Goal: Communication & Community: Ask a question

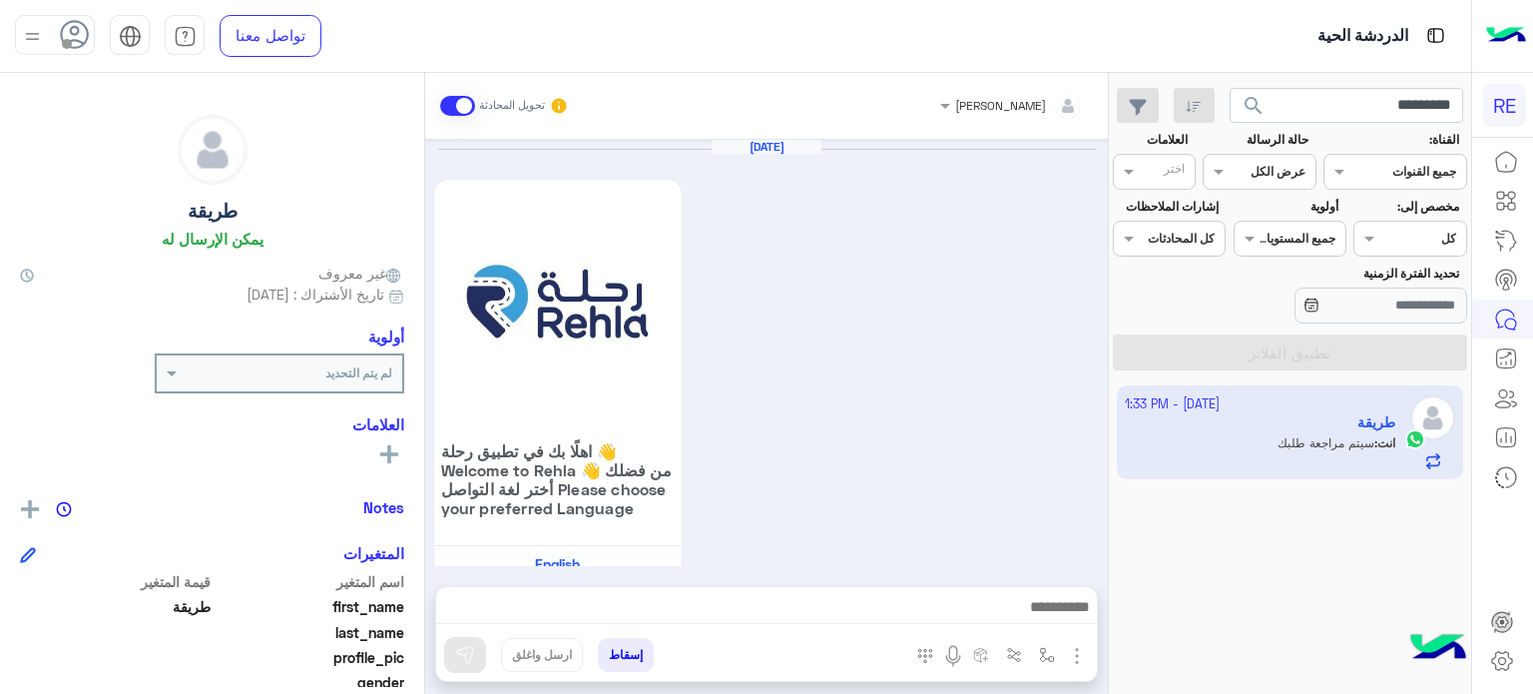
scroll to position [378, 0]
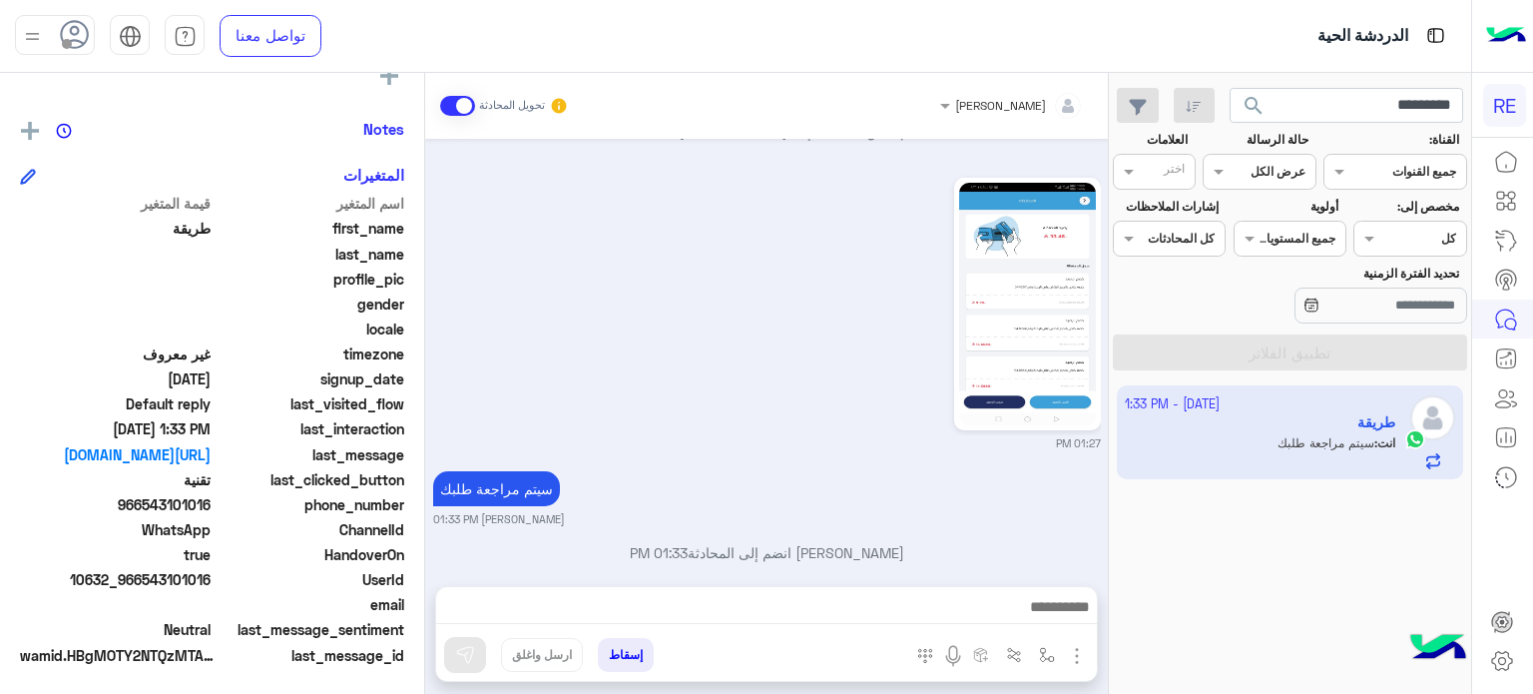
click at [1334, 104] on input "*********" at bounding box center [1346, 106] width 235 height 36
click at [1229, 88] on button "search" at bounding box center [1253, 109] width 49 height 43
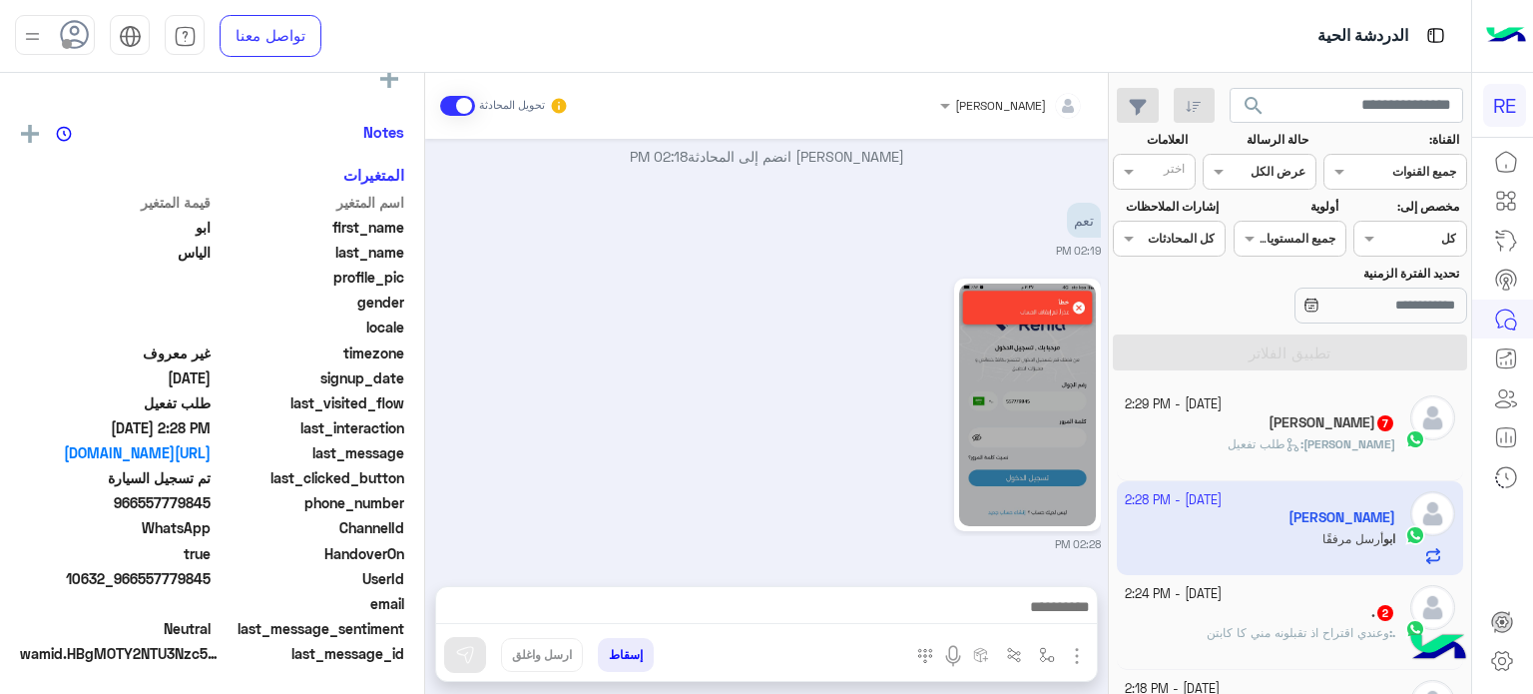
scroll to position [379, 0]
